Goal: Information Seeking & Learning: Learn about a topic

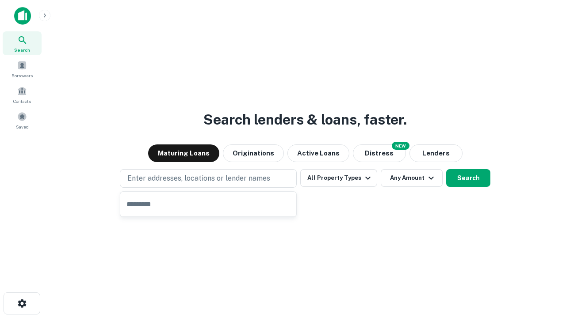
type input "**********"
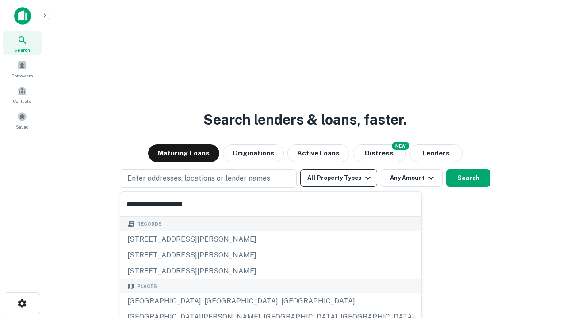
click at [339, 178] on button "All Property Types" at bounding box center [338, 178] width 77 height 18
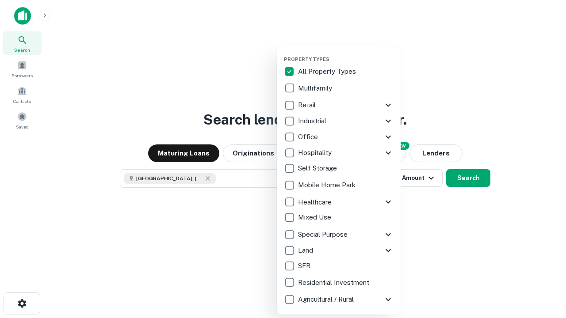
click at [346, 54] on button "button" at bounding box center [346, 54] width 124 height 0
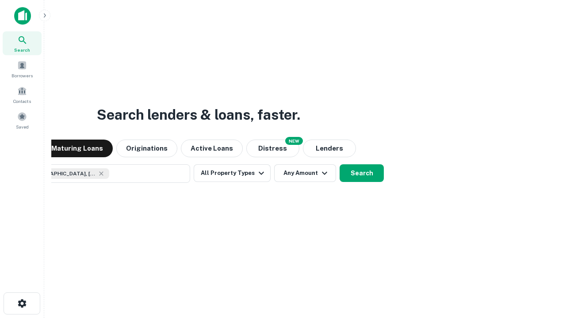
scroll to position [14, 0]
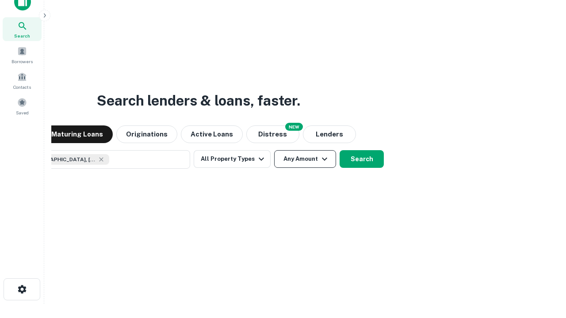
click at [274, 150] on button "Any Amount" at bounding box center [305, 159] width 62 height 18
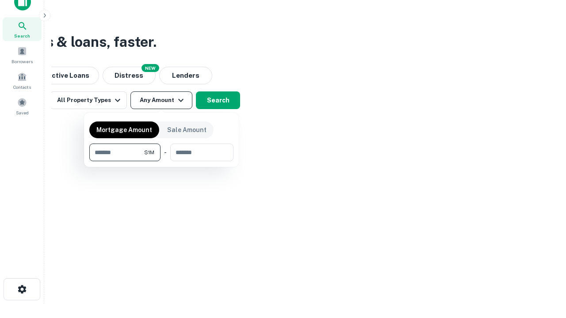
type input "*******"
click at [161, 161] on button "button" at bounding box center [161, 161] width 144 height 0
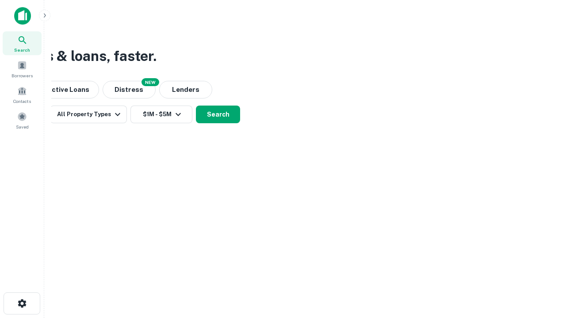
scroll to position [0, 0]
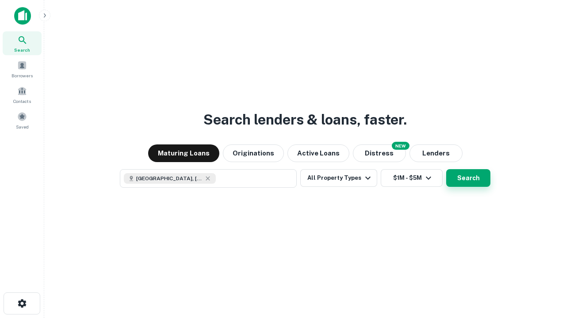
click at [446, 169] on button "Search" at bounding box center [468, 178] width 44 height 18
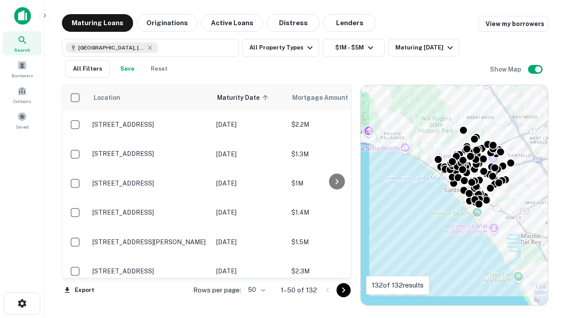
click at [255, 290] on body "Search Borrowers Contacts Saved Maturing Loans Originations Active Loans Distre…" at bounding box center [283, 159] width 566 height 318
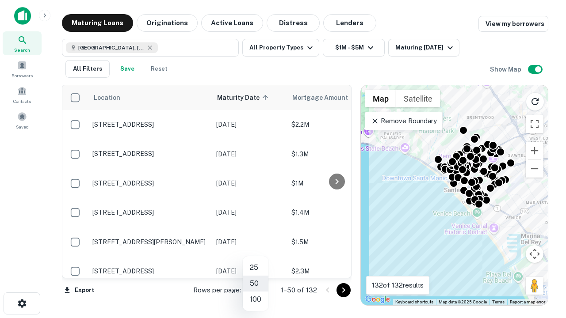
click at [256, 268] on li "25" at bounding box center [256, 268] width 26 height 16
